Goal: Task Accomplishment & Management: Manage account settings

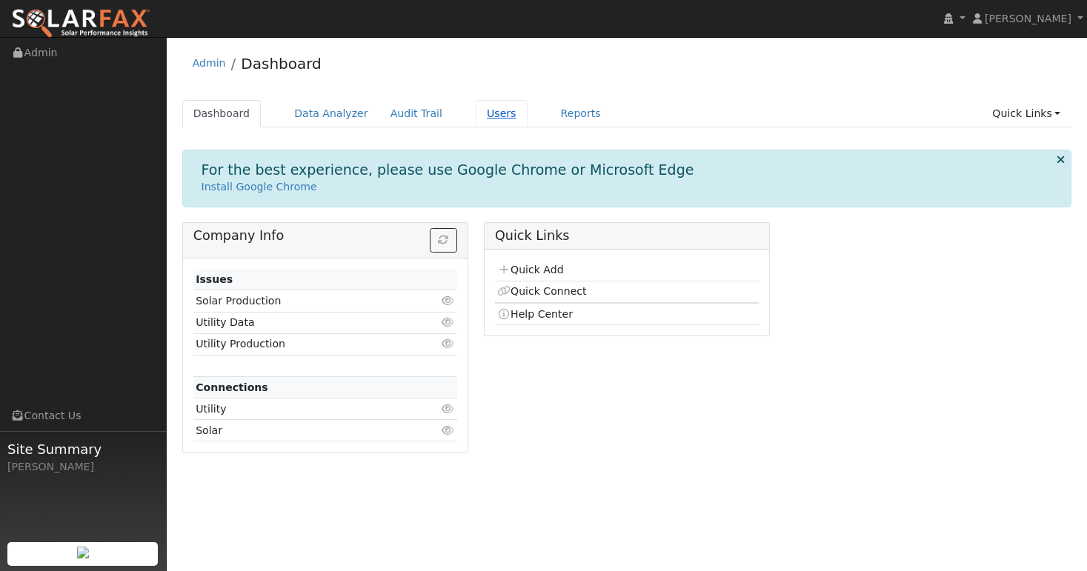
click at [476, 115] on link "Users" at bounding box center [502, 113] width 52 height 27
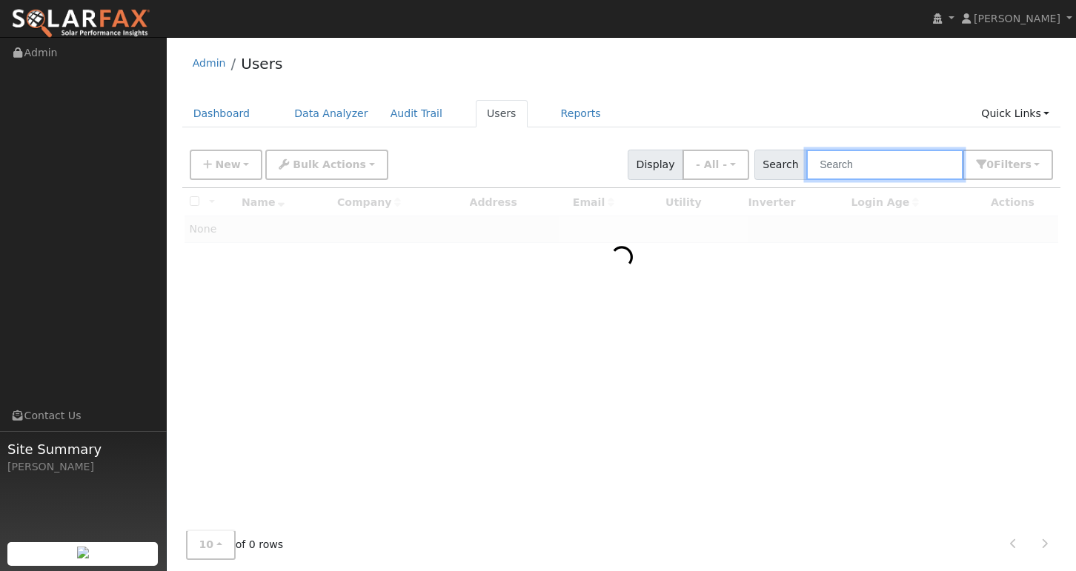
click at [855, 162] on input "text" at bounding box center [884, 165] width 157 height 30
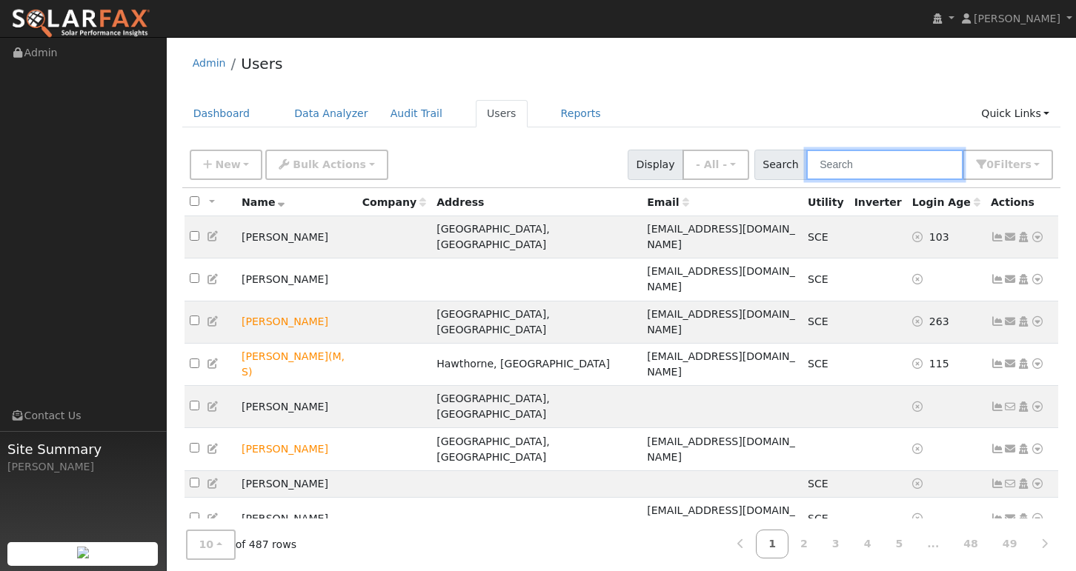
paste input "[EMAIL_ADDRESS][DOMAIN_NAME]"
type input "[EMAIL_ADDRESS][DOMAIN_NAME]"
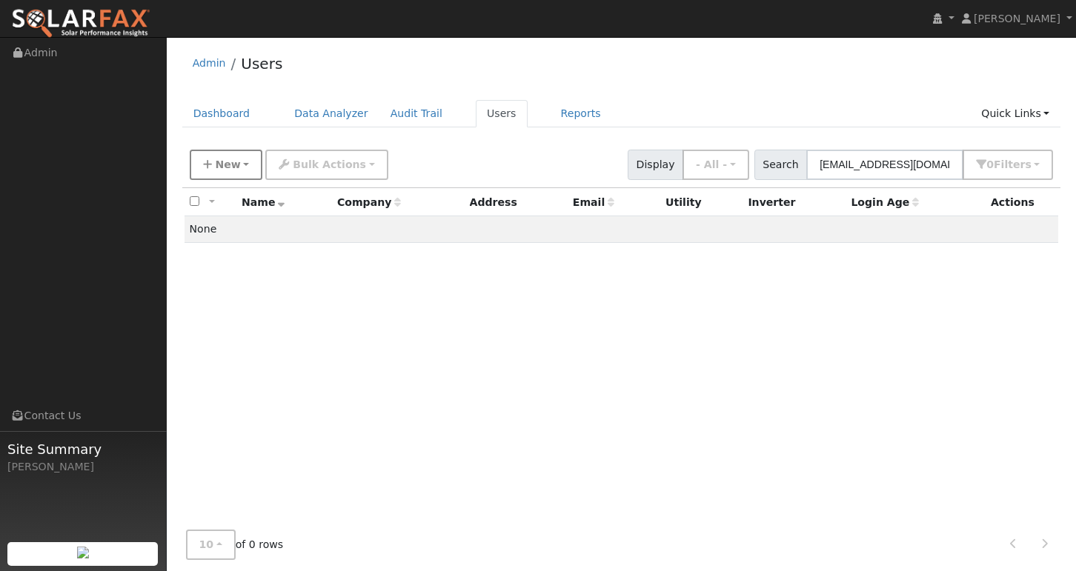
click at [229, 157] on button "New" at bounding box center [226, 165] width 73 height 30
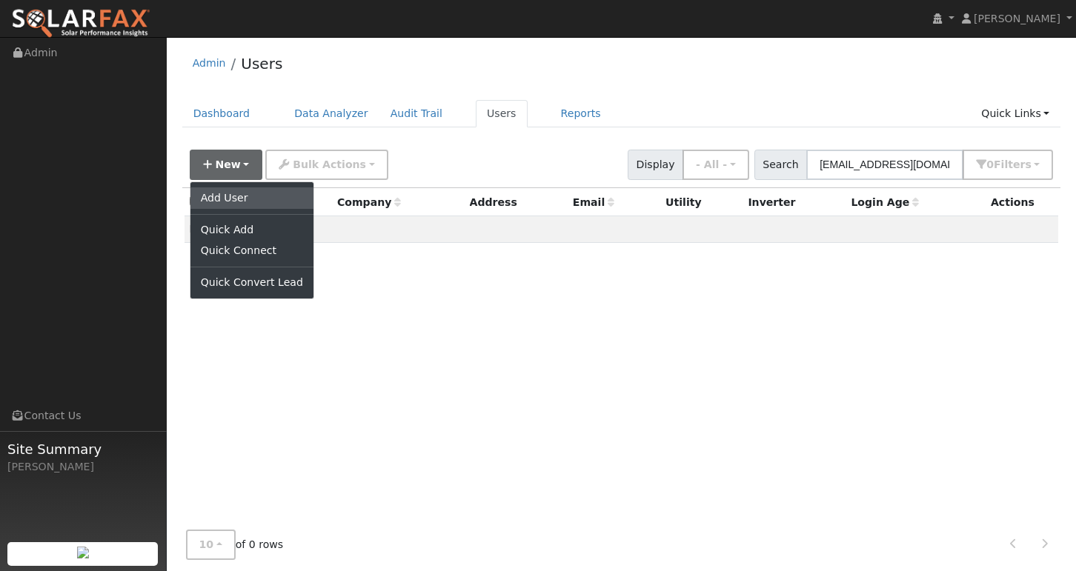
click at [229, 200] on link "Add User" at bounding box center [251, 197] width 123 height 21
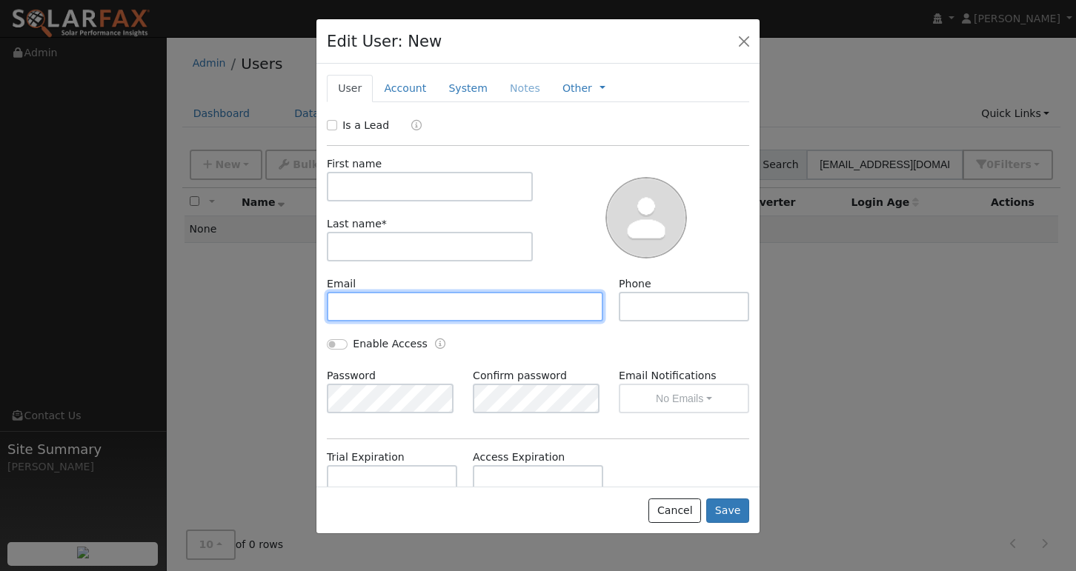
paste input "[EMAIL_ADDRESS][DOMAIN_NAME]"
type input "[EMAIL_ADDRESS][DOMAIN_NAME]"
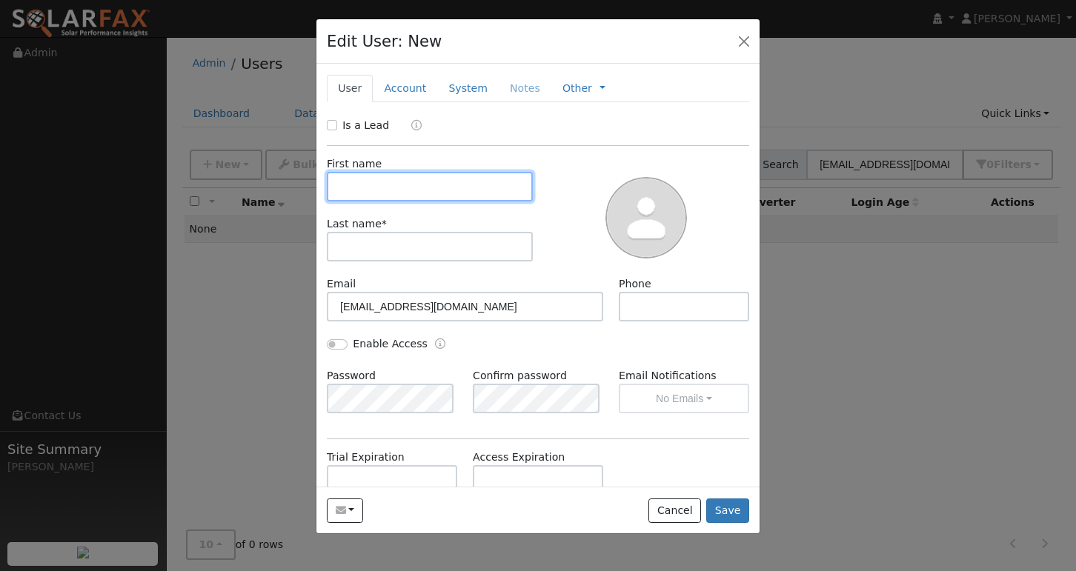
click at [391, 194] on input "text" at bounding box center [430, 187] width 206 height 30
type input "[PERSON_NAME]"
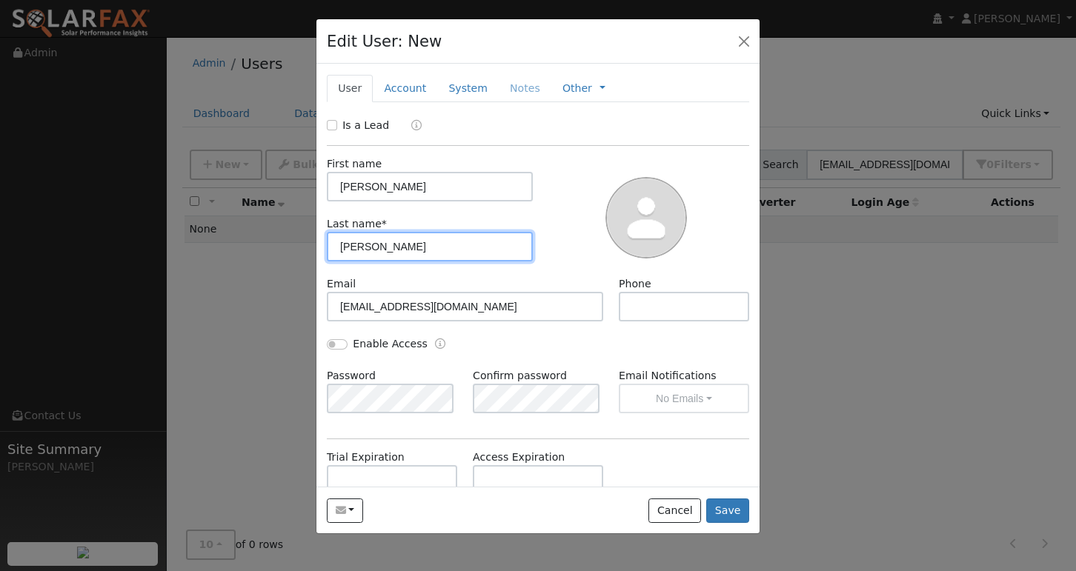
type input "[PERSON_NAME]"
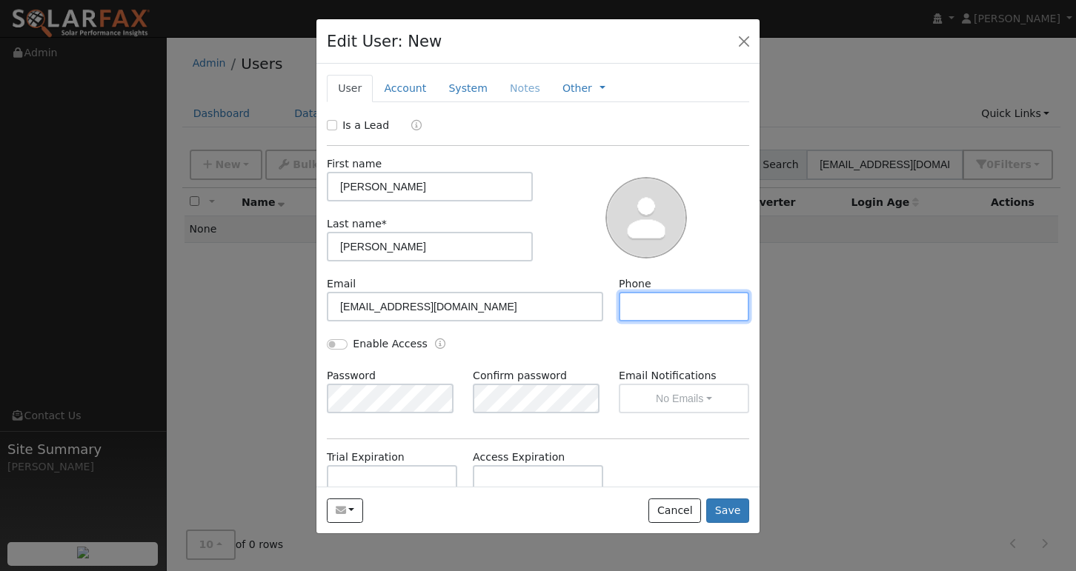
paste input "[PHONE_NUMBER]"
type input "[PHONE_NUMBER]"
click at [736, 516] on button "Save" at bounding box center [727, 511] width 43 height 25
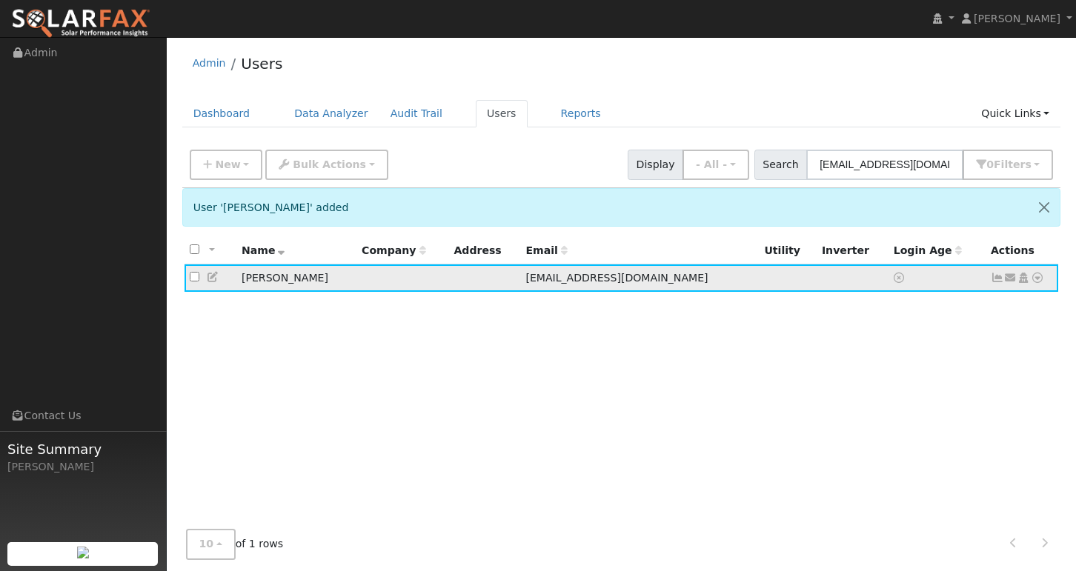
click at [1037, 279] on icon at bounding box center [1037, 278] width 13 height 10
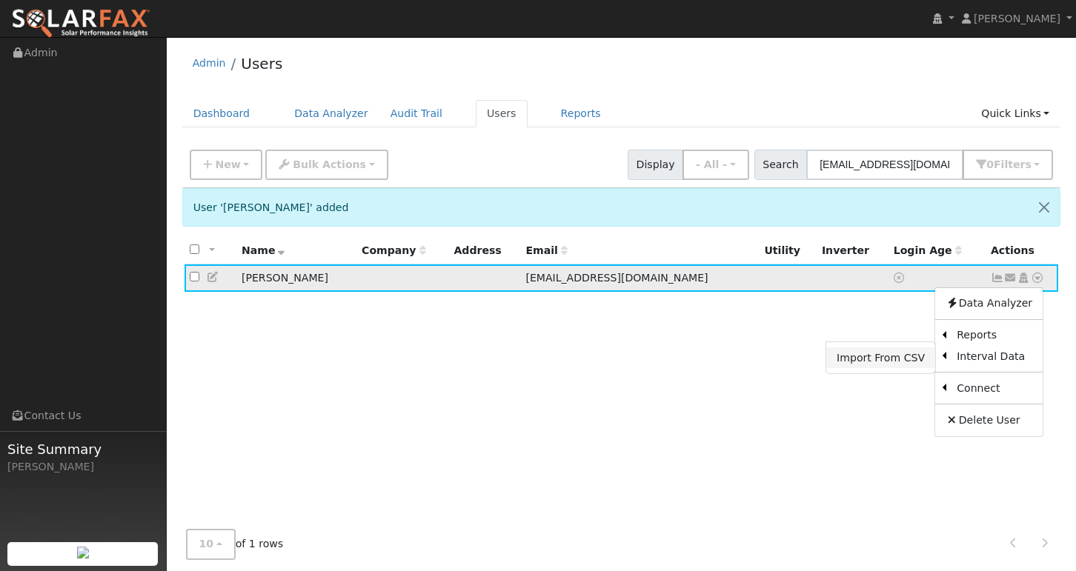
click at [865, 359] on link "Import From CSV" at bounding box center [880, 357] width 109 height 21
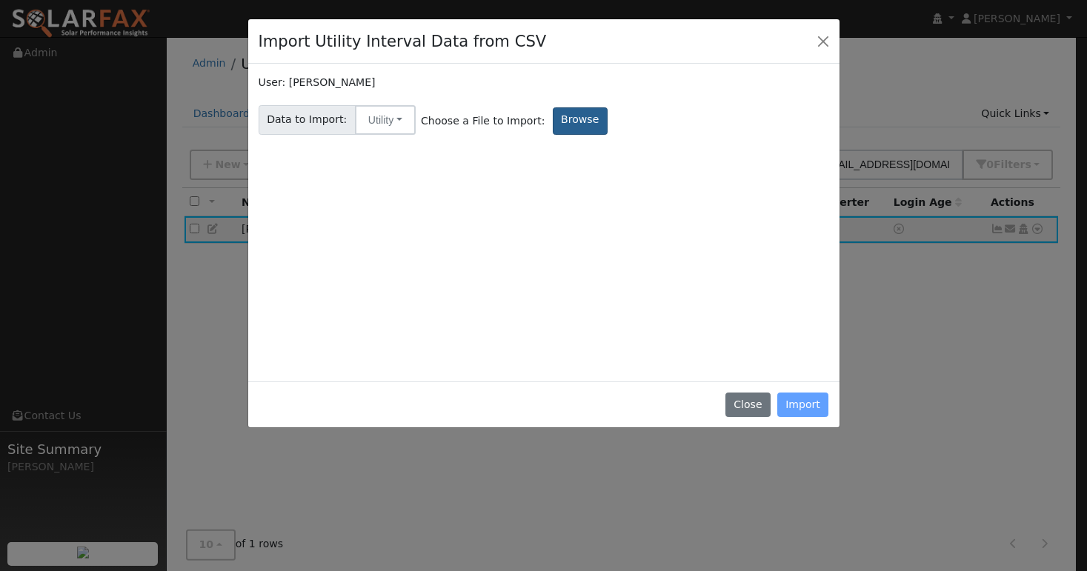
click at [573, 115] on label "Browse" at bounding box center [580, 120] width 55 height 27
click at [0, 0] on input "Browse" at bounding box center [0, 0] width 0 height 0
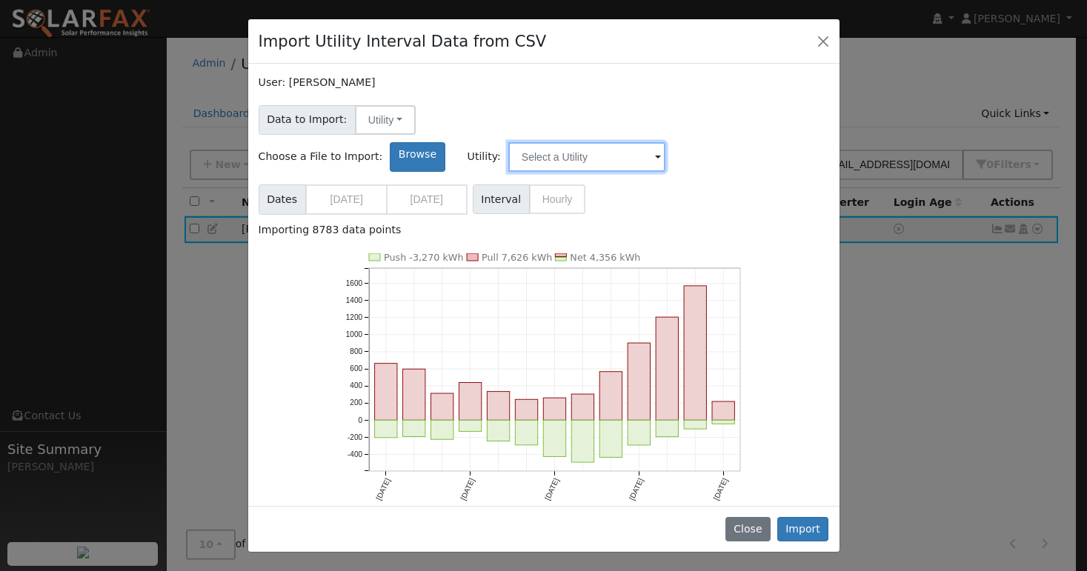
click at [665, 142] on input "text" at bounding box center [586, 157] width 157 height 30
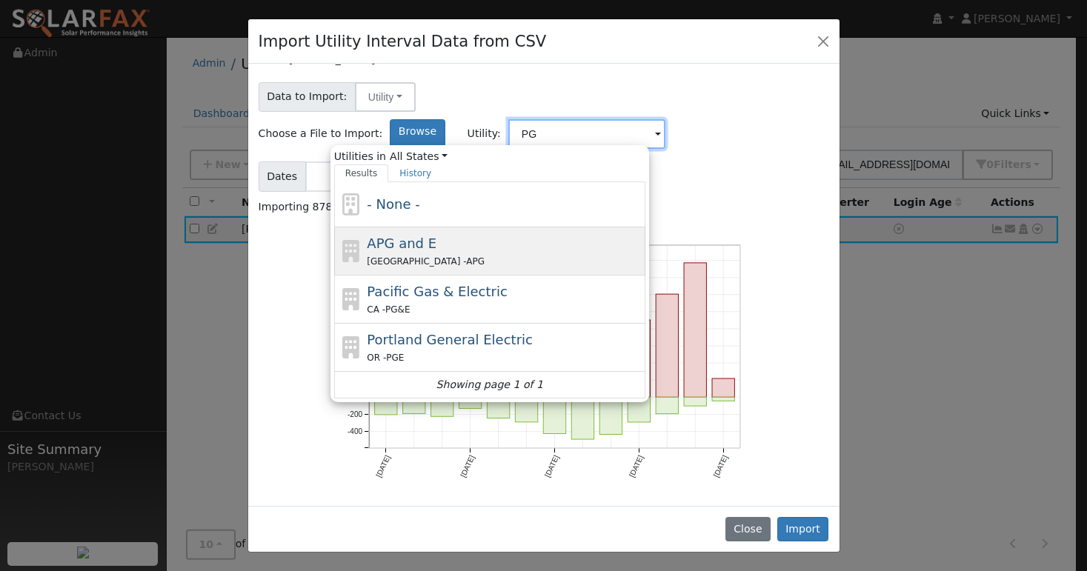
scroll to position [3, 0]
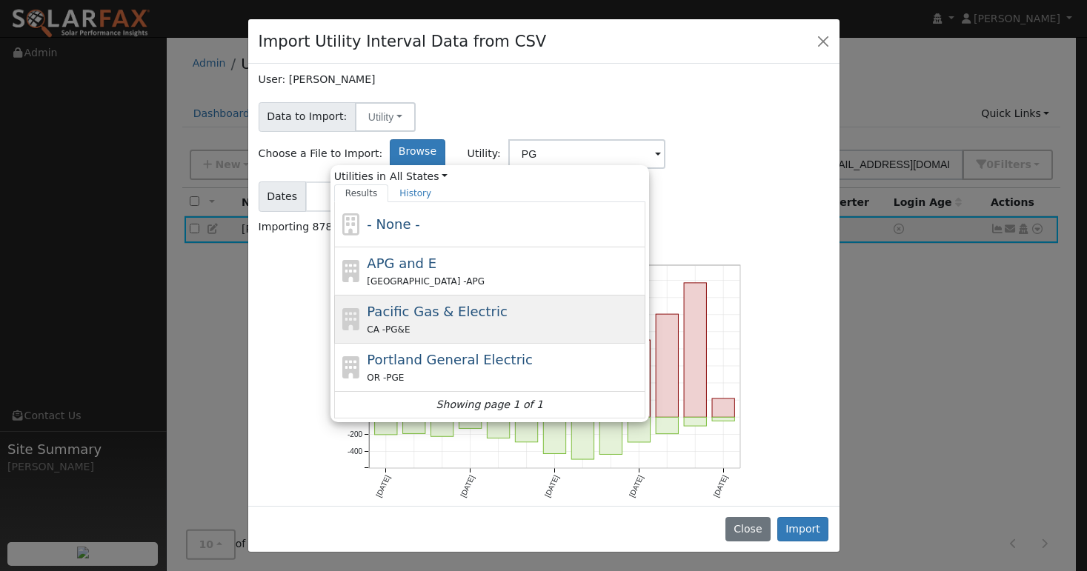
click at [611, 302] on div "Pacific Gas & Electric CA - PG&E" at bounding box center [504, 320] width 275 height 36
type input "Pacific Gas & Electric"
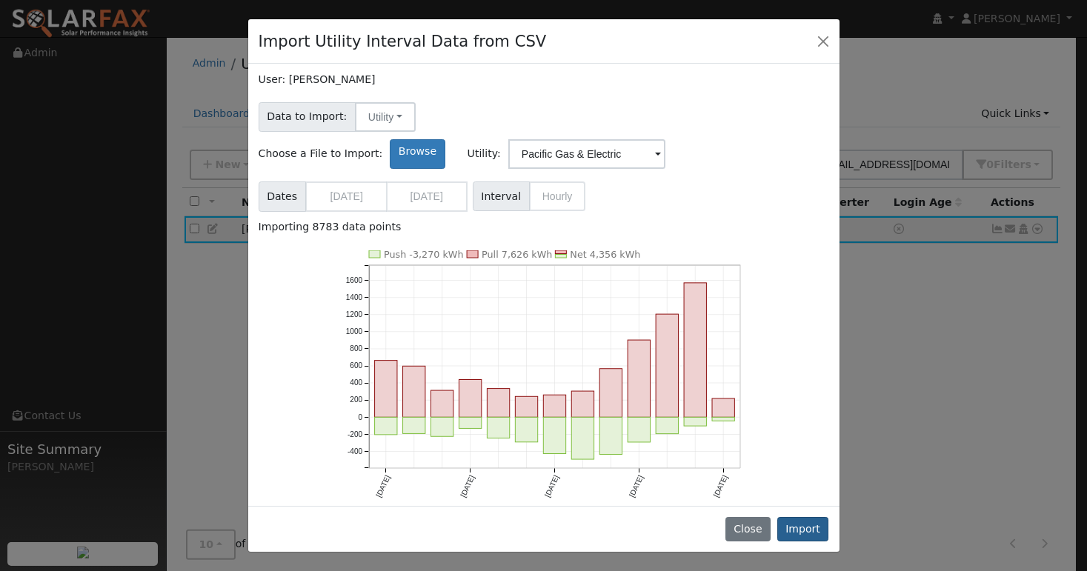
click at [798, 528] on button "Import" at bounding box center [803, 529] width 52 height 25
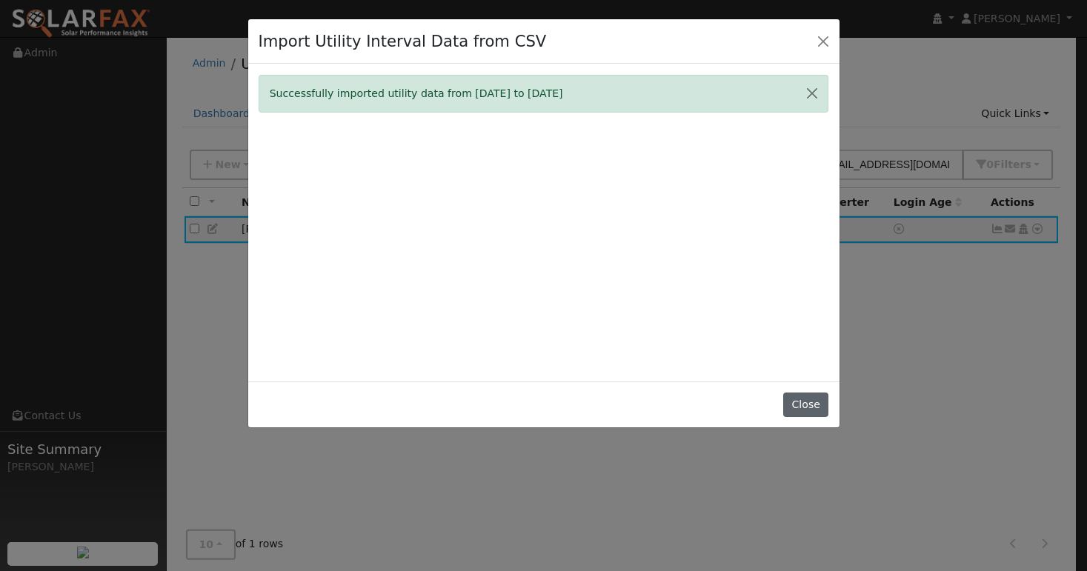
click at [814, 418] on button "Close" at bounding box center [805, 405] width 45 height 25
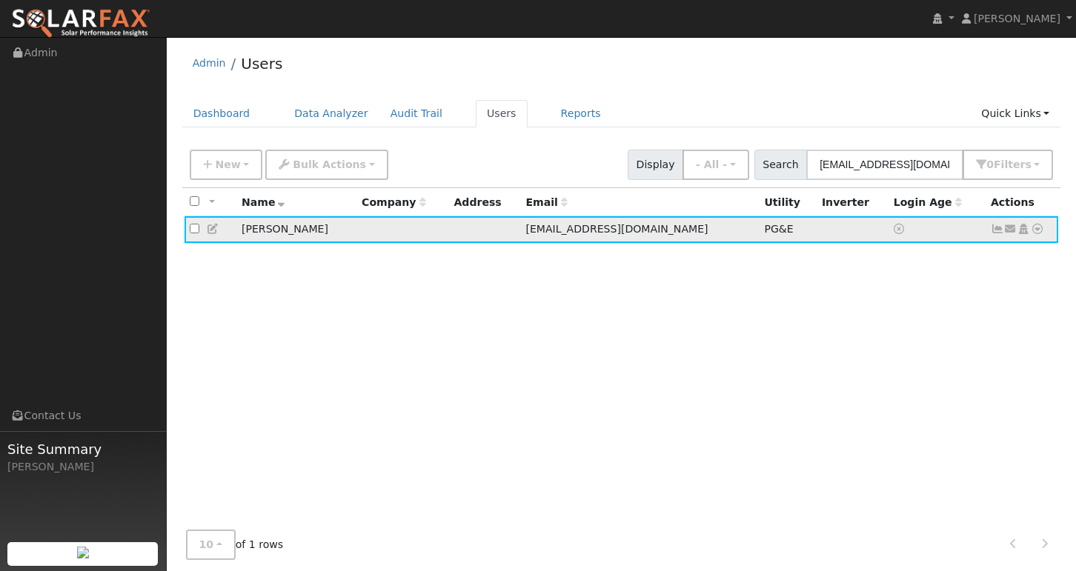
click at [1000, 230] on icon at bounding box center [997, 229] width 13 height 10
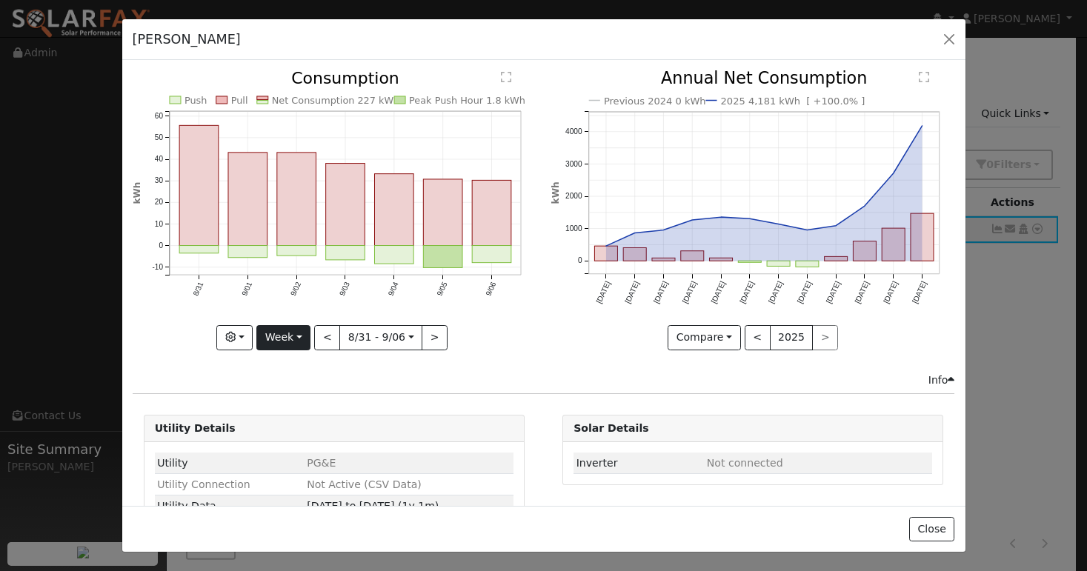
click at [296, 327] on button "Week" at bounding box center [283, 337] width 54 height 25
click at [290, 424] on link "Year" at bounding box center [308, 430] width 103 height 21
type input "[DATE]"
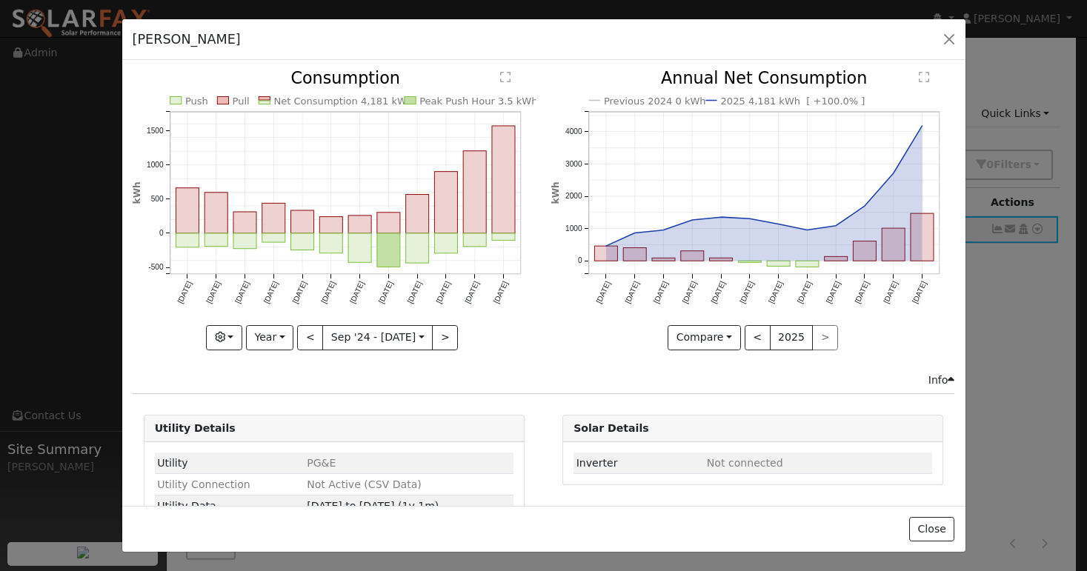
copy text "4,181 kWh"
drag, startPoint x: 345, startPoint y: 99, endPoint x: 388, endPoint y: 102, distance: 43.0
click at [388, 102] on text "Net Consumption 4,181 kWh" at bounding box center [342, 101] width 139 height 11
